Goal: Task Accomplishment & Management: Use online tool/utility

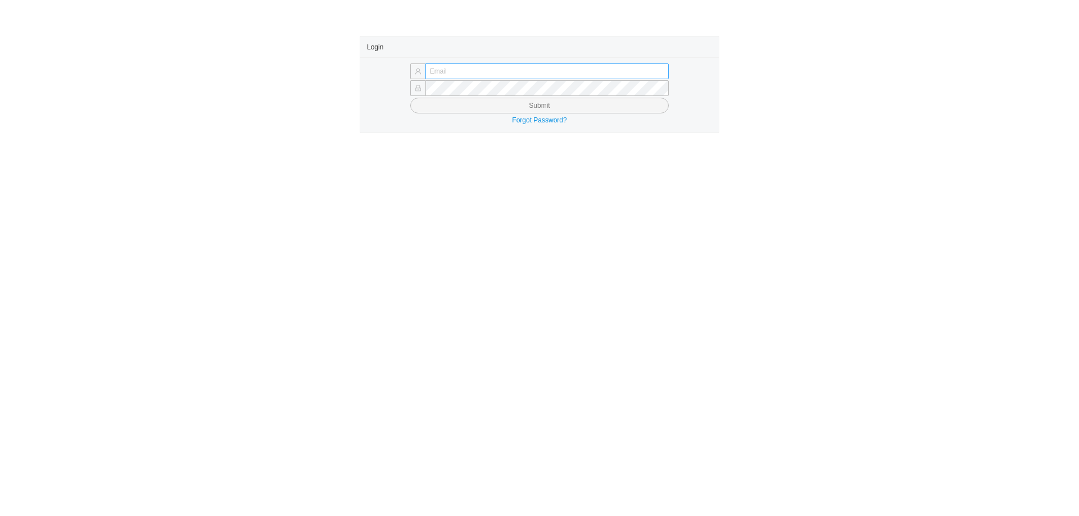
click at [489, 70] on input "text" at bounding box center [546, 71] width 243 height 16
type input "mordy@homeandstone.com"
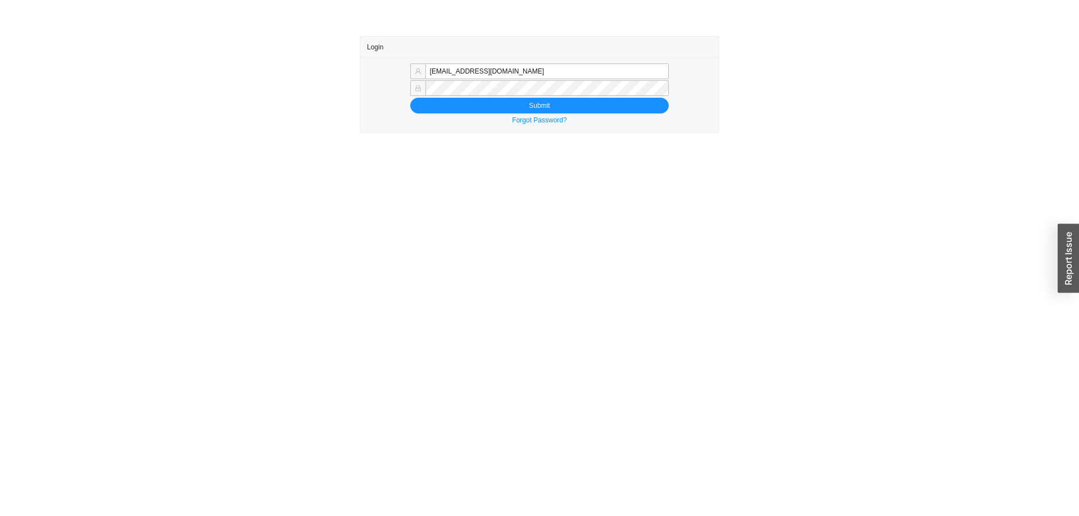
click at [456, 97] on form "mordy@homeandstone.com Submit" at bounding box center [539, 88] width 345 height 49
click at [456, 102] on button "Submit" at bounding box center [539, 106] width 258 height 16
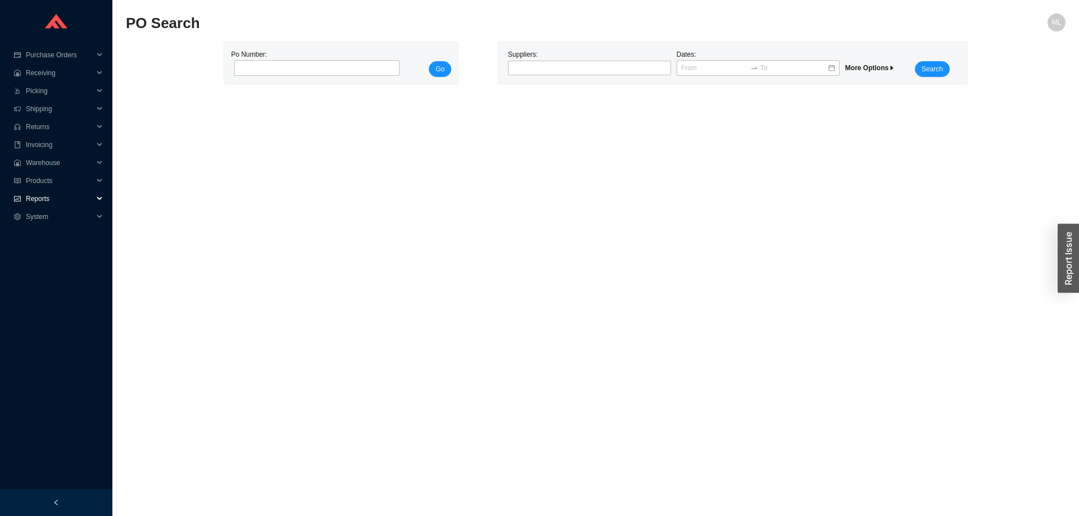
click at [36, 195] on span "Reports" at bounding box center [59, 199] width 67 height 18
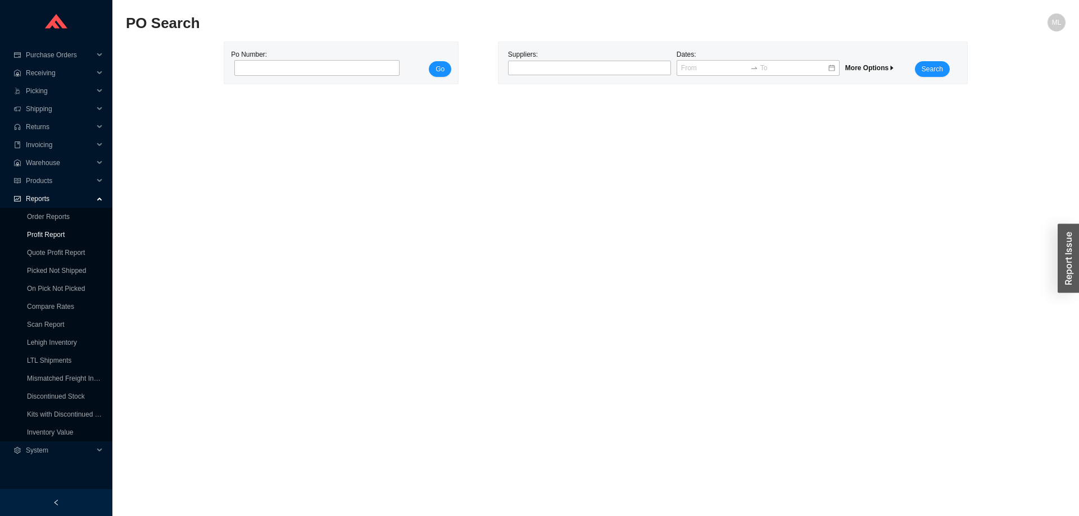
click at [40, 231] on link "Profit Report" at bounding box center [46, 235] width 38 height 8
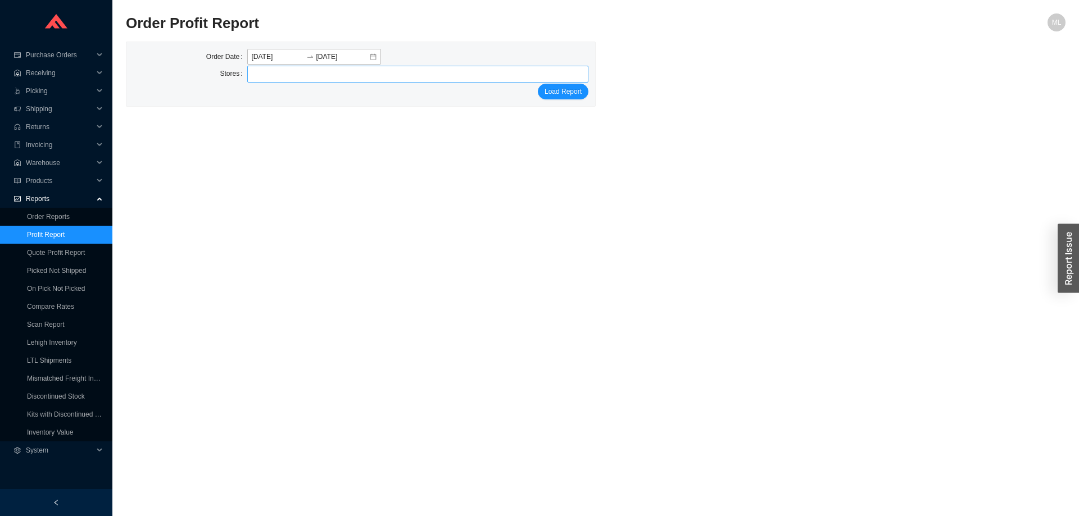
click at [317, 75] on div at bounding box center [413, 74] width 328 height 16
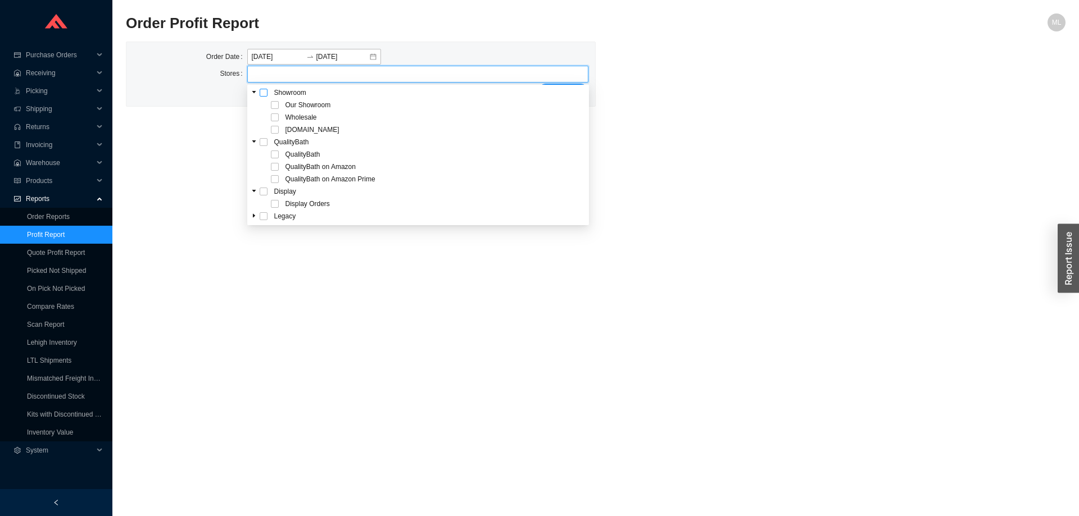
click at [265, 93] on span at bounding box center [264, 93] width 8 height 8
click at [754, 137] on main "Order Profit Report ML Order Date [DATE] [DATE] Stores Our Showroom Wholesale […" at bounding box center [595, 264] width 939 height 503
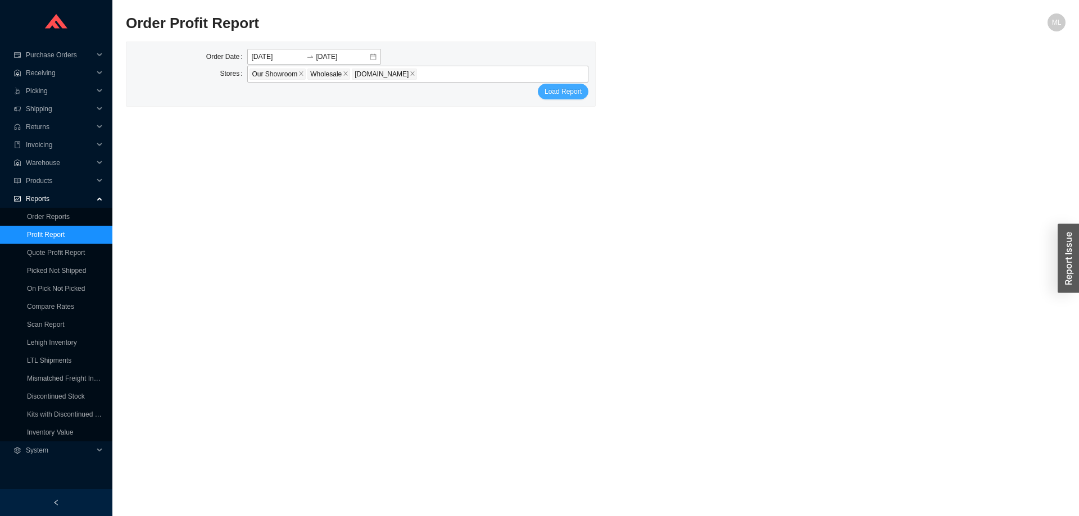
click at [551, 93] on span "Load Report" at bounding box center [562, 91] width 37 height 11
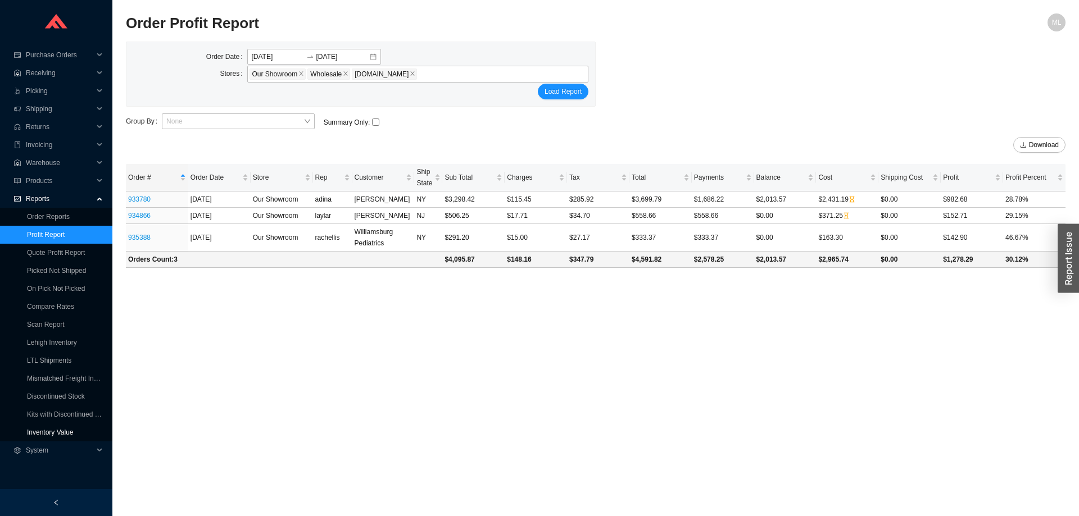
click at [60, 429] on link "Inventory Value" at bounding box center [50, 433] width 47 height 8
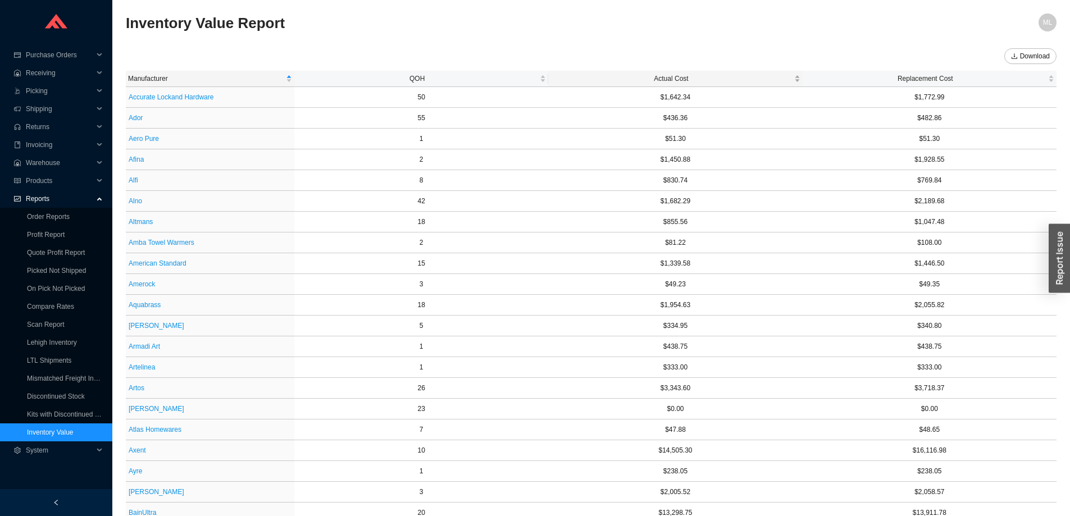
click at [661, 74] on span "Actual Cost" at bounding box center [671, 78] width 241 height 11
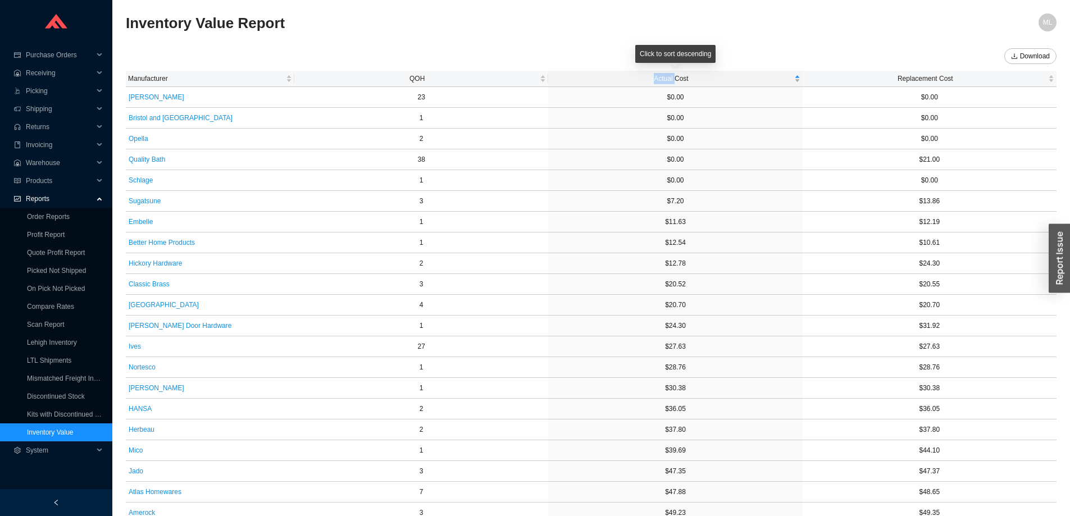
click at [661, 74] on span "Actual Cost" at bounding box center [671, 78] width 241 height 11
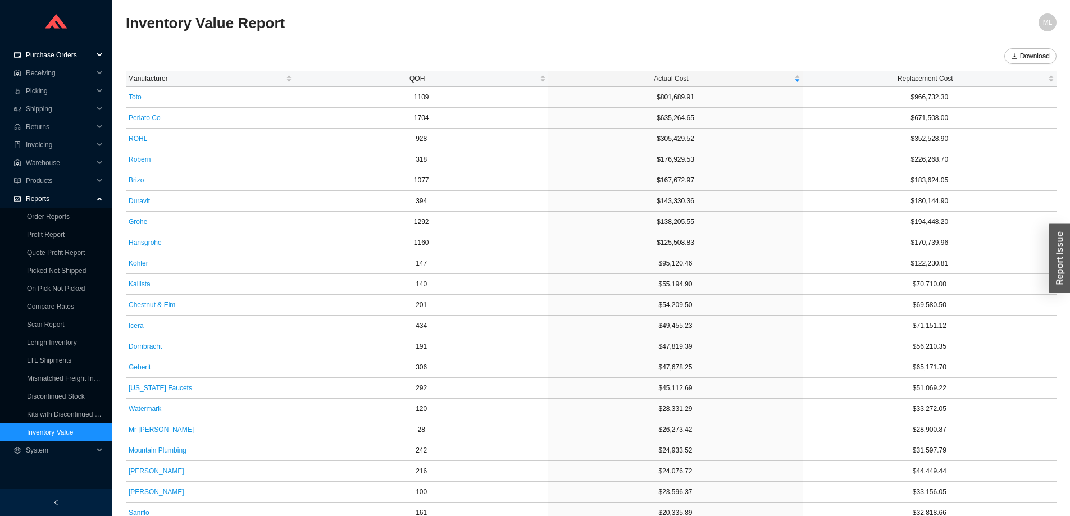
click at [53, 53] on span "Purchase Orders" at bounding box center [59, 55] width 67 height 18
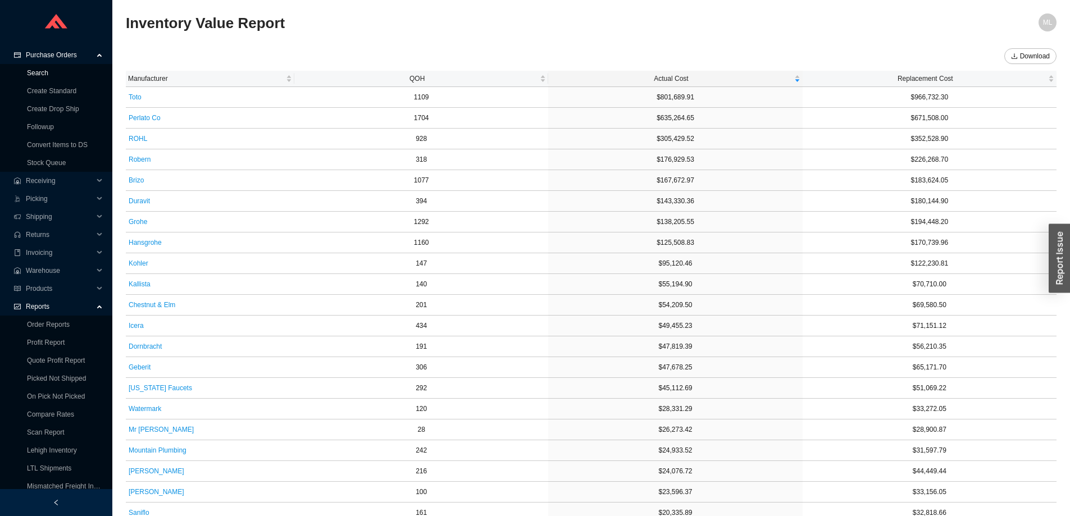
click at [40, 71] on link "Search" at bounding box center [37, 73] width 21 height 8
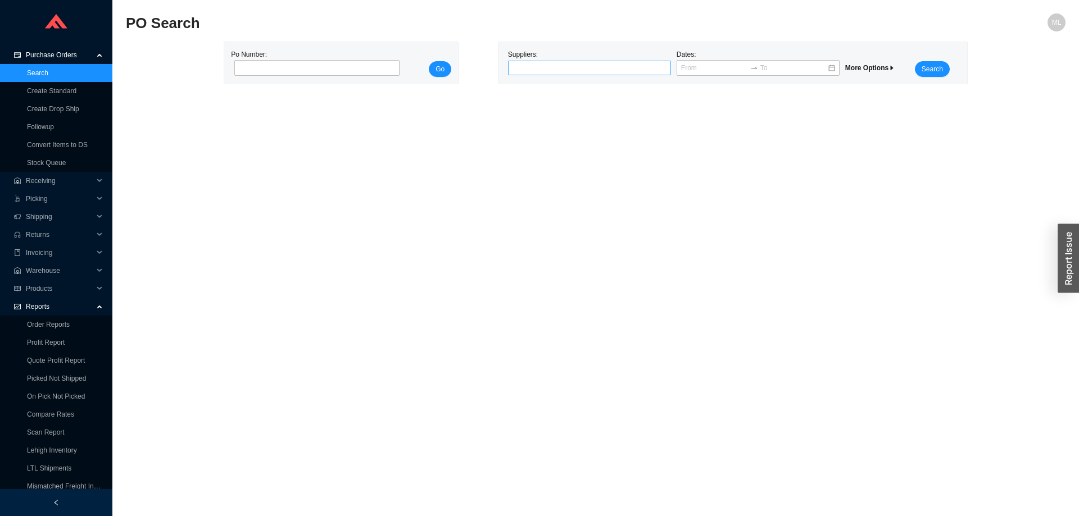
click at [532, 63] on div at bounding box center [584, 67] width 149 height 11
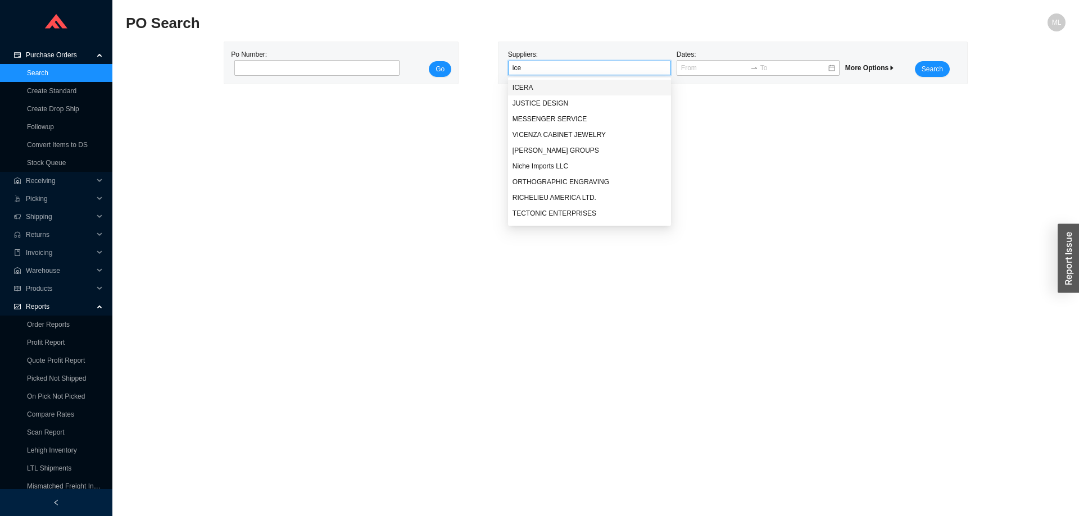
type input "icer"
click at [525, 83] on div "ICERA" at bounding box center [589, 88] width 154 height 10
click at [928, 68] on span "Search" at bounding box center [931, 68] width 21 height 11
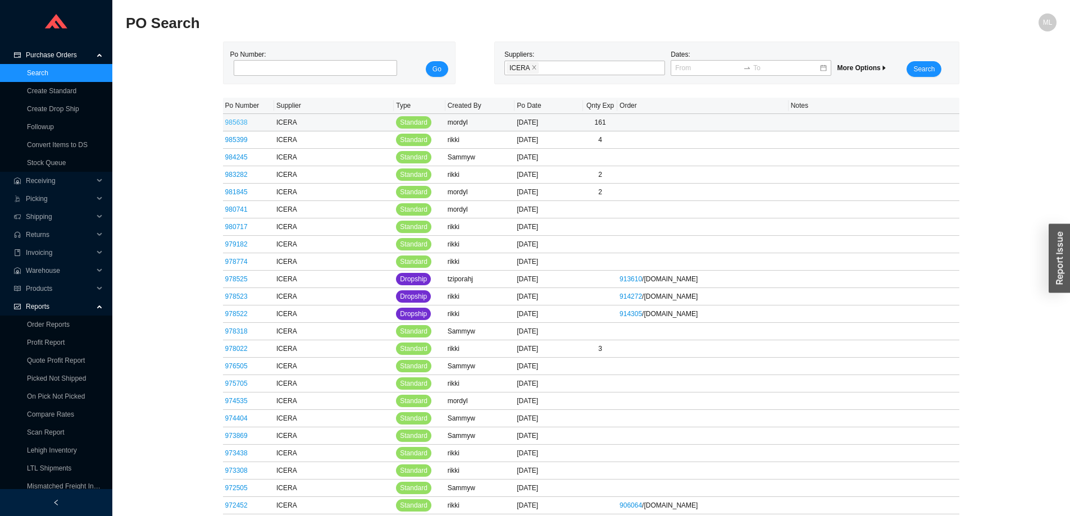
click at [235, 120] on link "985638" at bounding box center [236, 123] width 22 height 8
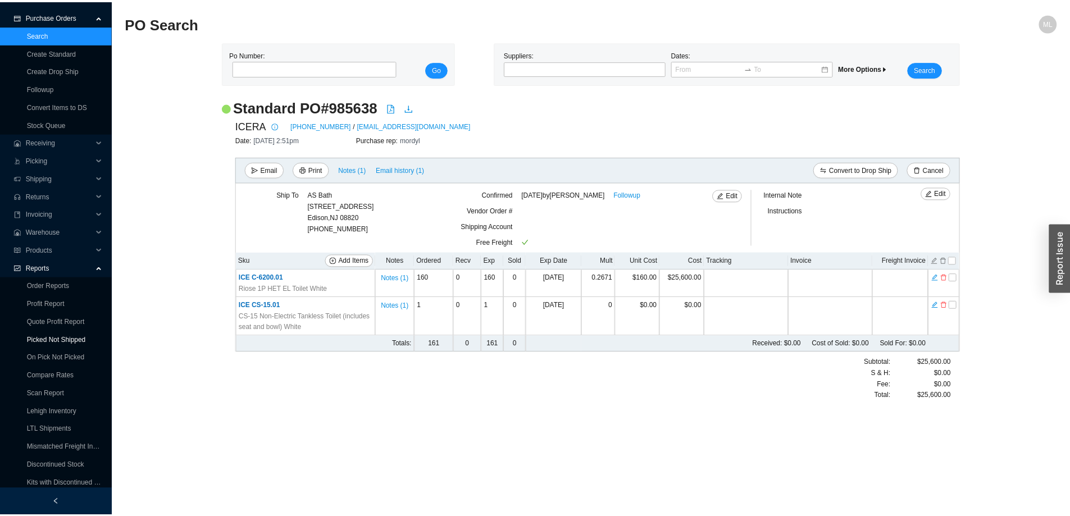
scroll to position [78, 0]
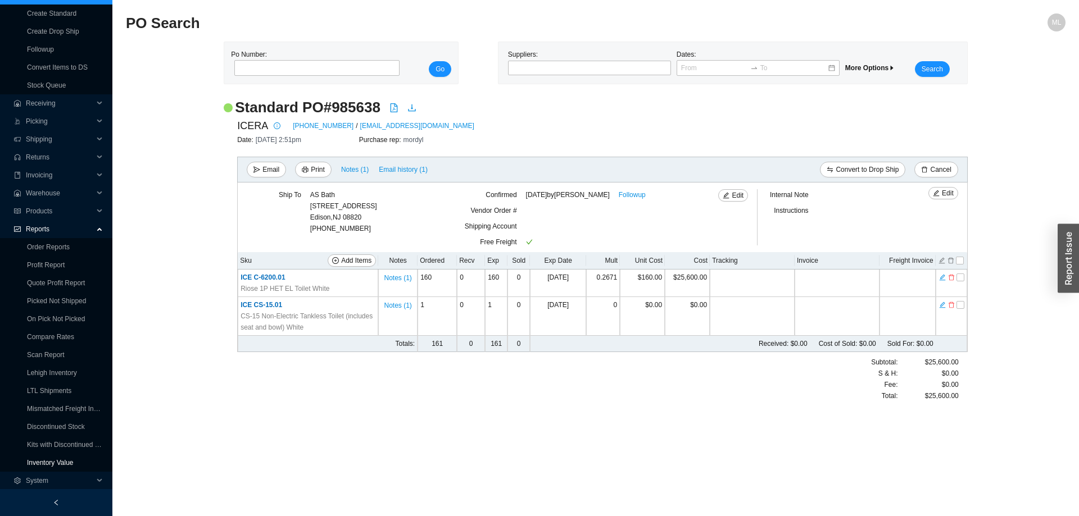
click at [54, 461] on link "Inventory Value" at bounding box center [50, 463] width 47 height 8
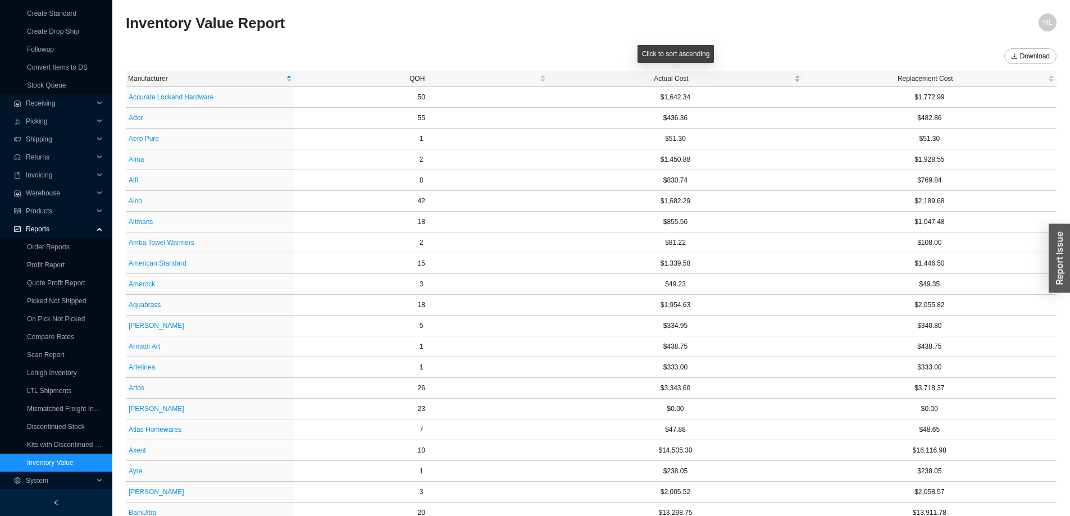
click at [680, 74] on span "Actual Cost" at bounding box center [671, 78] width 241 height 11
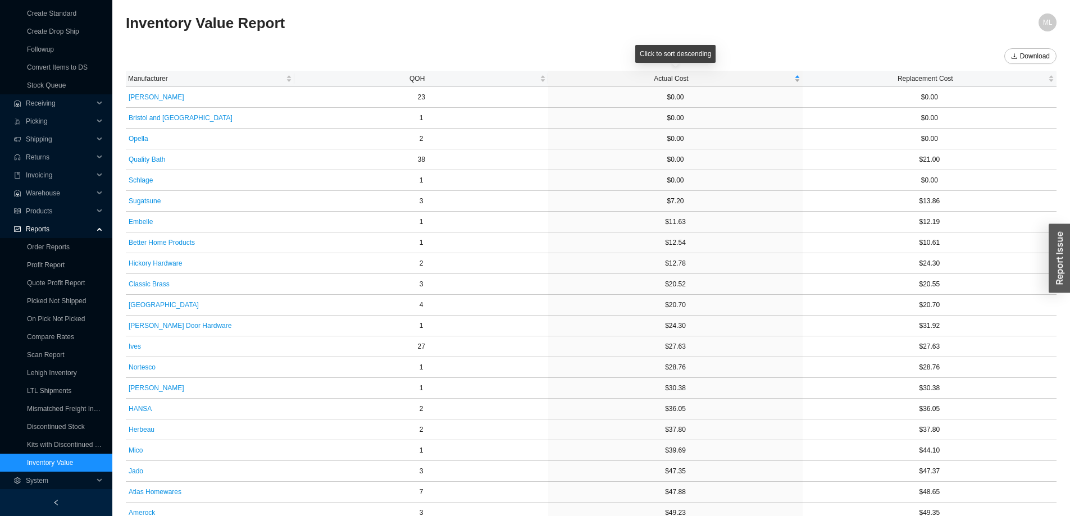
click at [680, 74] on span "Actual Cost" at bounding box center [671, 78] width 241 height 11
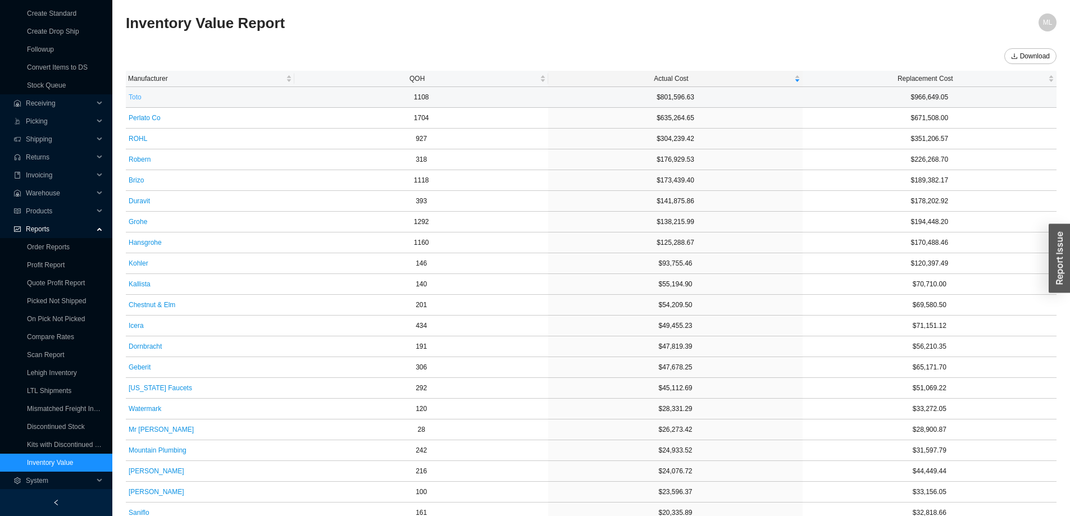
click at [134, 96] on span "Toto" at bounding box center [135, 97] width 13 height 11
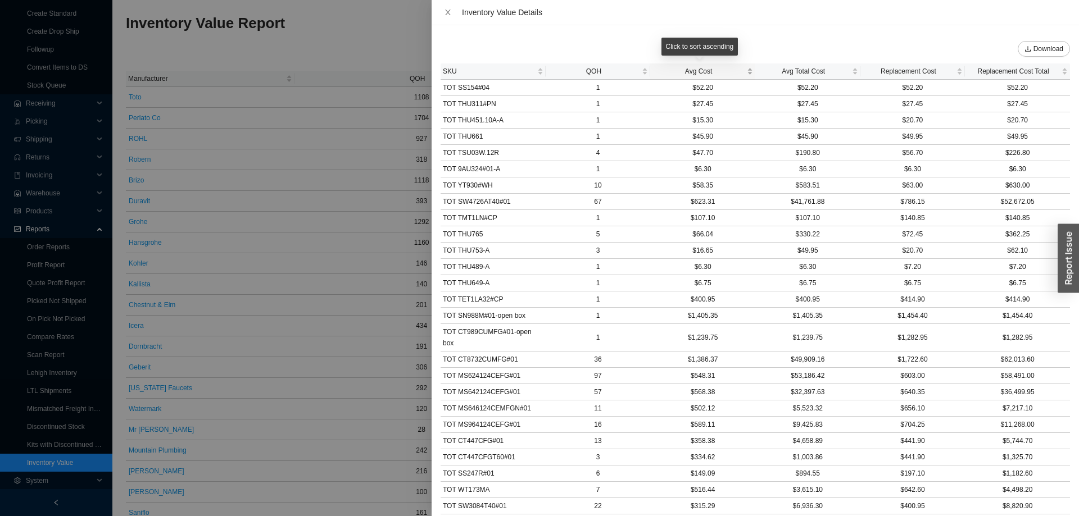
click at [702, 70] on span "Avg Cost" at bounding box center [698, 71] width 92 height 11
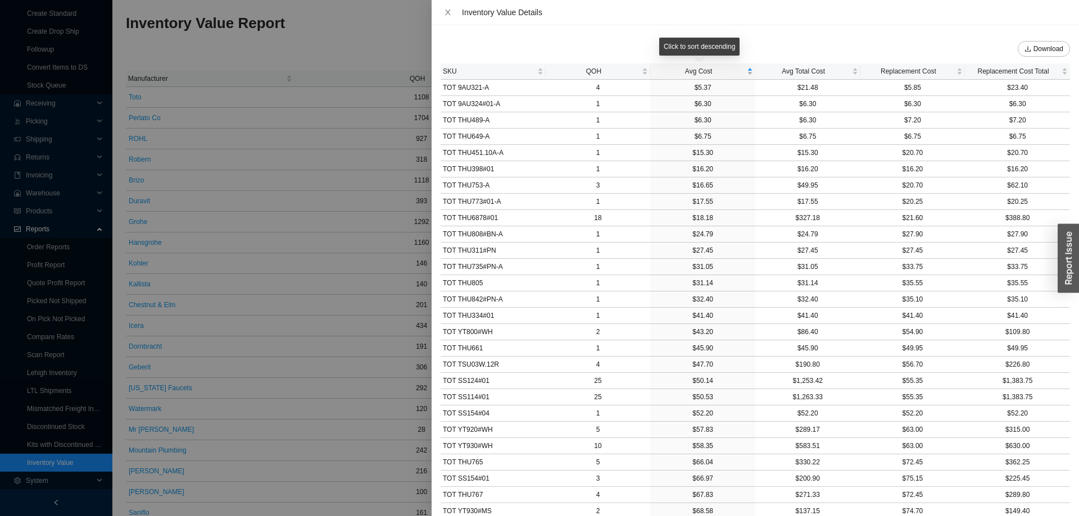
click at [702, 70] on span "Avg Cost" at bounding box center [698, 71] width 92 height 11
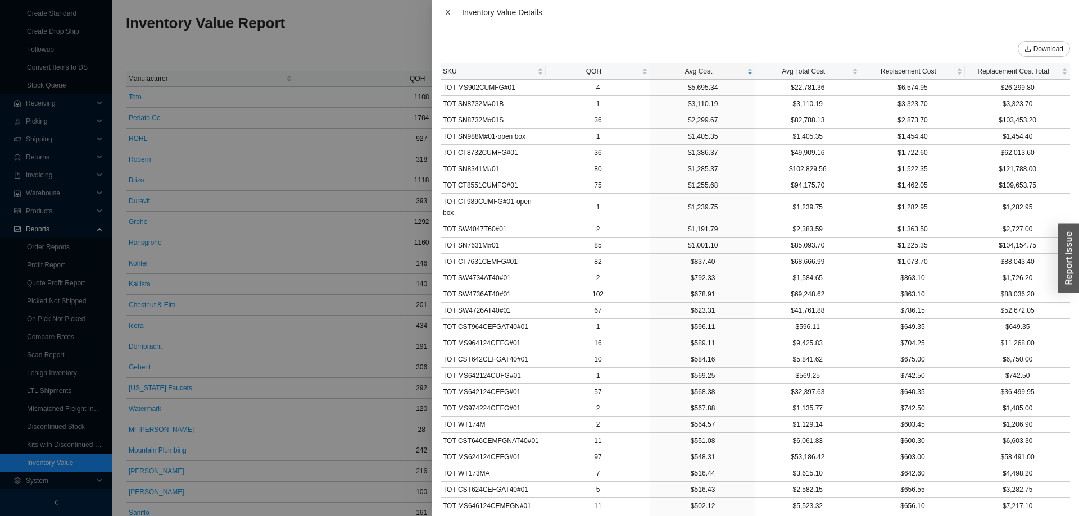
click at [448, 12] on icon "close" at bounding box center [448, 13] width 6 height 6
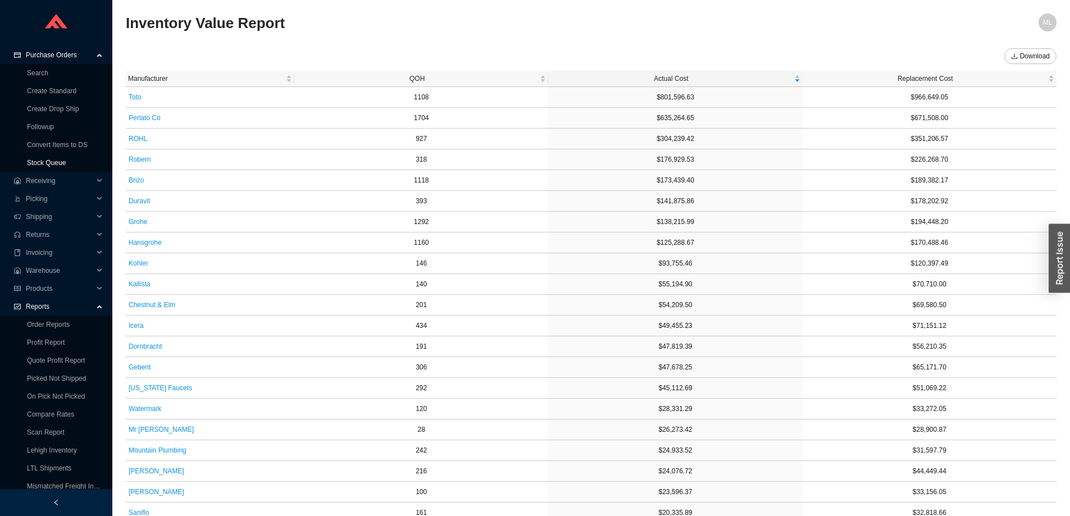
click at [46, 162] on link "Stock Queue" at bounding box center [46, 163] width 39 height 8
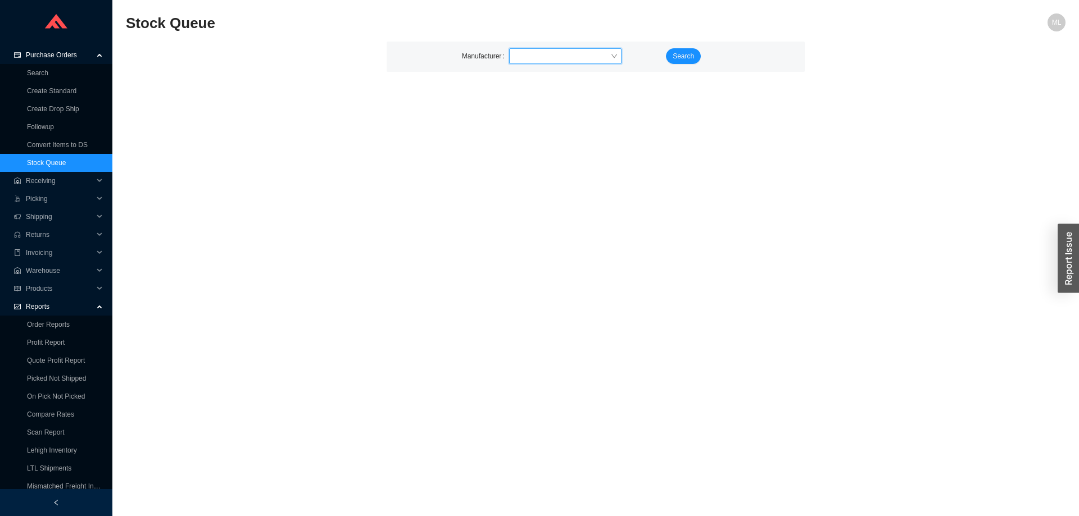
click at [532, 56] on input "search" at bounding box center [562, 56] width 97 height 15
click at [565, 60] on input "search" at bounding box center [562, 56] width 97 height 15
type input "hansg"
click at [545, 77] on div "Hansgrohe" at bounding box center [565, 76] width 103 height 10
click at [682, 56] on span "Search" at bounding box center [683, 56] width 21 height 11
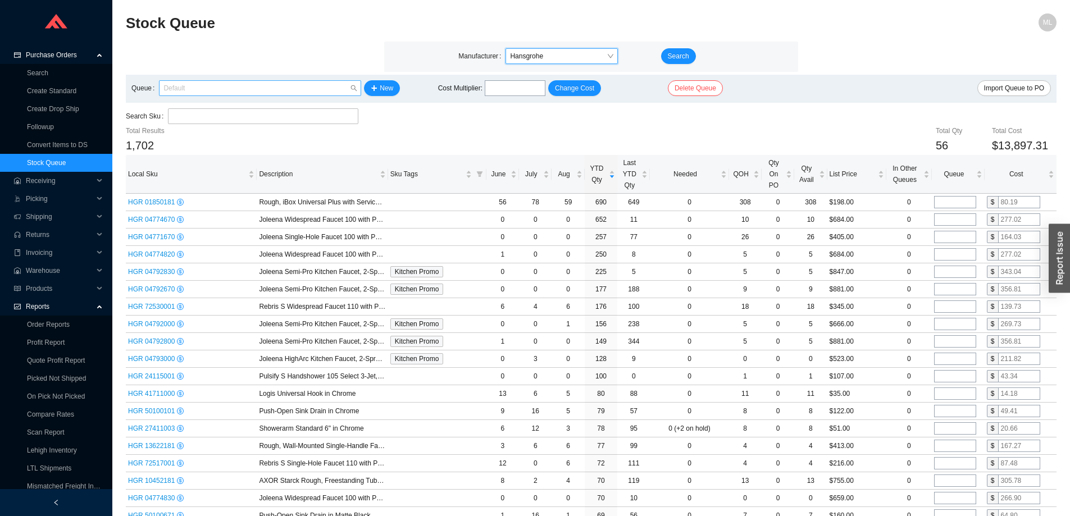
click at [221, 88] on span "Default" at bounding box center [259, 88] width 193 height 15
